Goal: Register for event/course

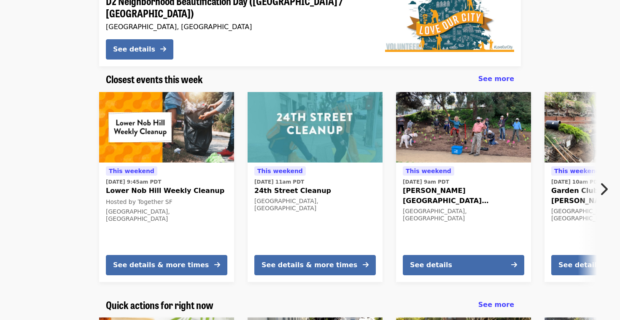
scroll to position [168, 0]
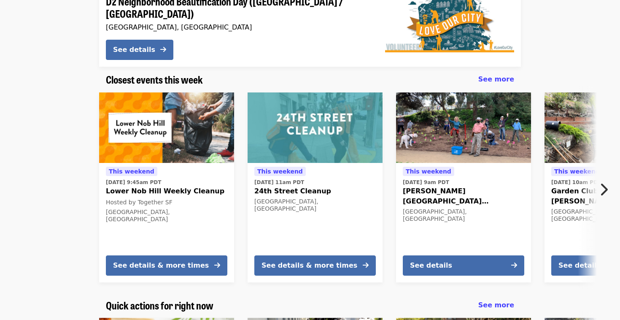
click at [605, 181] on icon "chevron-right icon" at bounding box center [604, 189] width 8 height 16
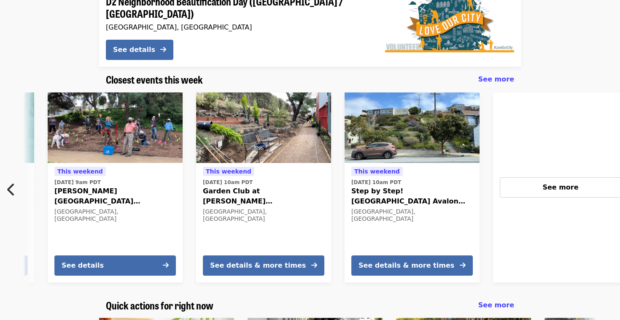
scroll to position [0, 454]
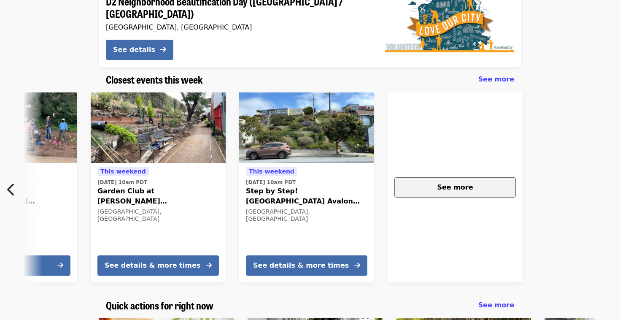
click at [495, 182] on div "See more" at bounding box center [455, 187] width 107 height 10
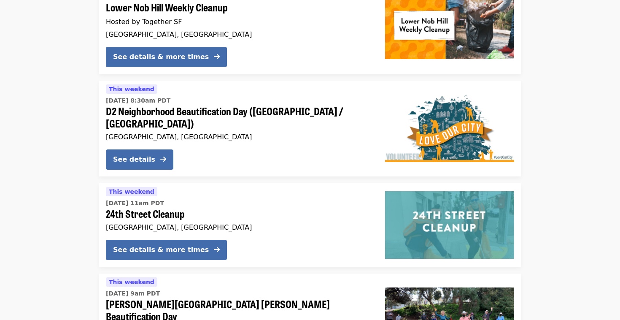
scroll to position [161, 0]
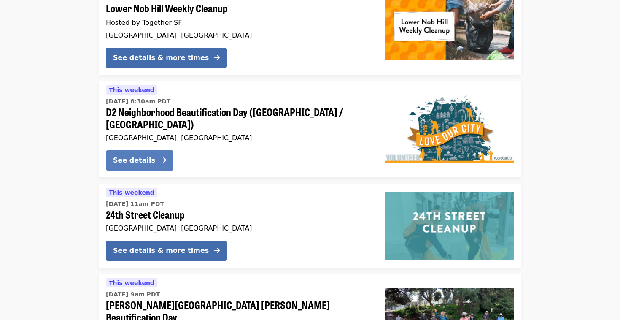
click at [158, 150] on button "See details" at bounding box center [140, 160] width 68 height 20
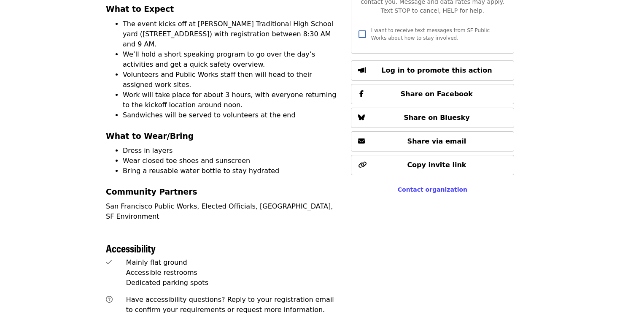
scroll to position [406, 0]
